Goal: Transaction & Acquisition: Purchase product/service

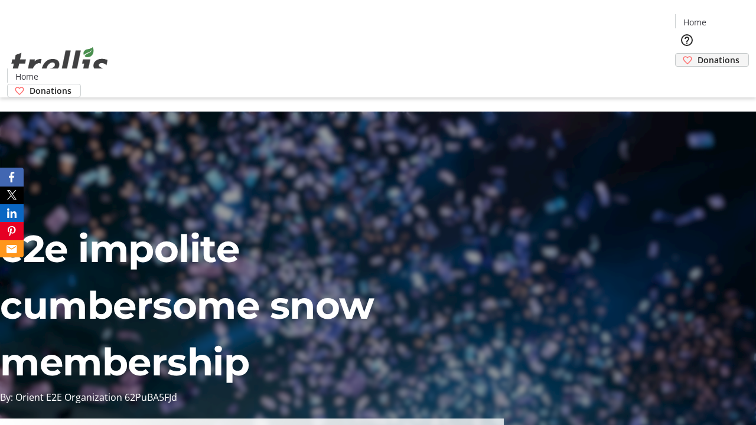
click at [697, 54] on span "Donations" at bounding box center [718, 60] width 42 height 12
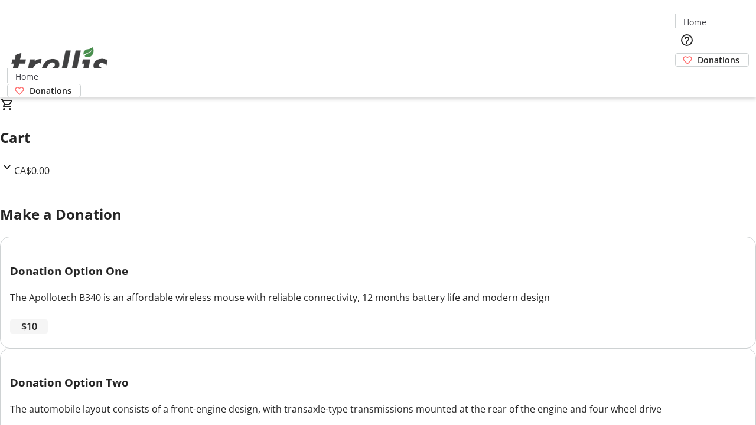
click at [37, 334] on span "$10" at bounding box center [29, 326] width 16 height 14
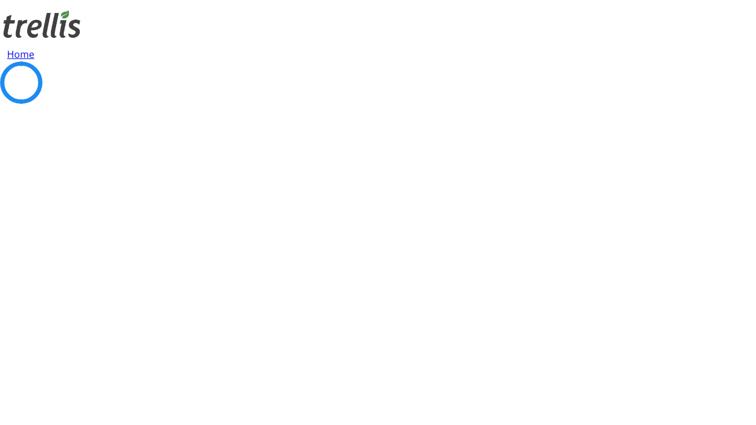
select select "CA"
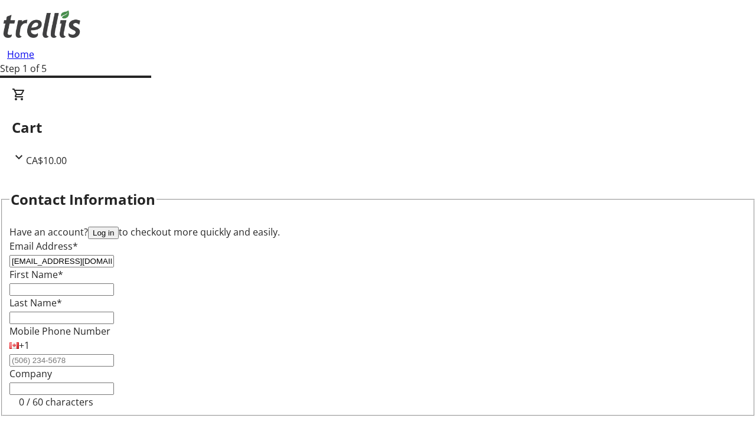
type input "[EMAIL_ADDRESS][DOMAIN_NAME]"
type input "Junior"
type input "Bechtelar"
type input "[STREET_ADDRESS][PERSON_NAME]"
type input "Kelowna"
